Goal: Task Accomplishment & Management: Complete application form

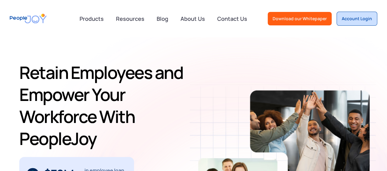
click at [359, 22] on link "Account Login" at bounding box center [356, 19] width 41 height 14
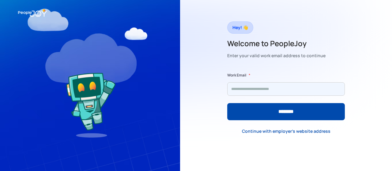
click at [269, 90] on input "Form" at bounding box center [285, 88] width 117 height 13
type input "**********"
click at [227, 103] on input "********" at bounding box center [285, 111] width 117 height 17
